Goal: Find specific page/section: Find specific page/section

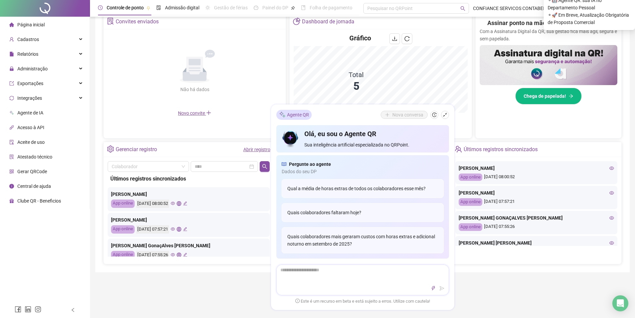
scroll to position [167, 0]
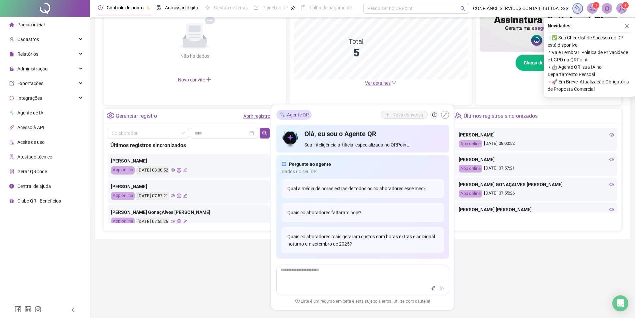
click at [444, 112] on icon "shrink" at bounding box center [444, 114] width 5 height 5
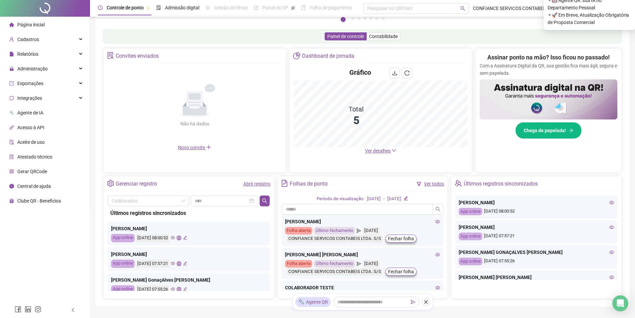
scroll to position [132, 0]
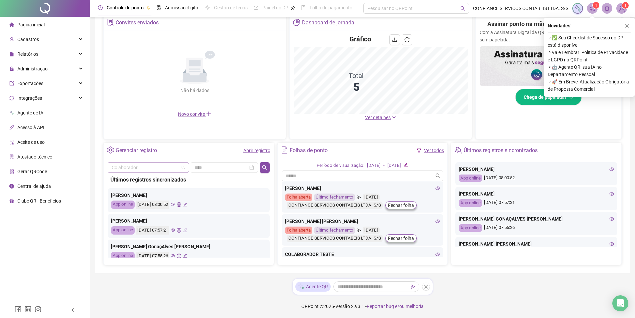
click at [183, 168] on span at bounding box center [148, 167] width 73 height 10
